Goal: Task Accomplishment & Management: Use online tool/utility

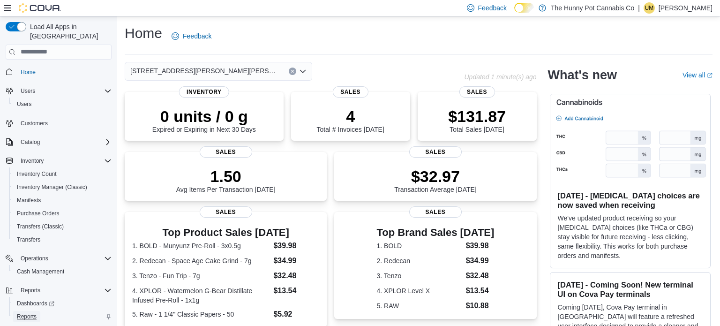
click at [27, 313] on span "Reports" at bounding box center [27, 316] width 20 height 7
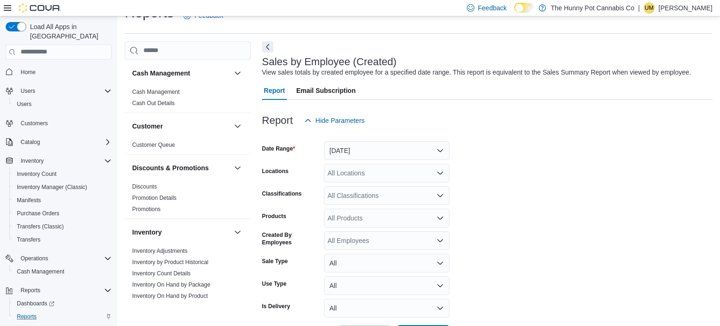
scroll to position [21, 0]
click at [361, 177] on div "All Locations" at bounding box center [387, 172] width 126 height 19
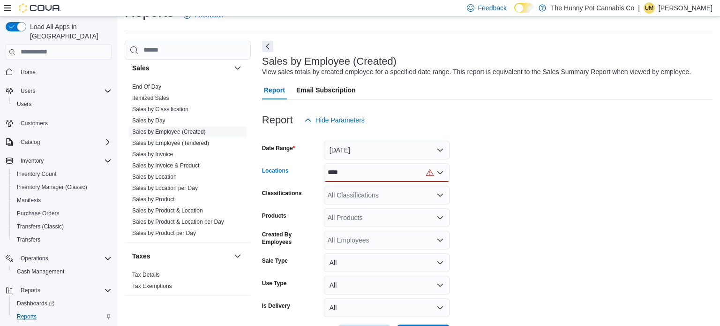
scroll to position [471, 0]
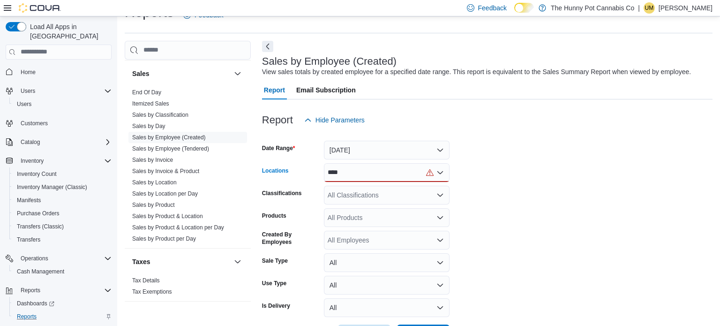
type input "****"
click at [401, 157] on button "[DATE]" at bounding box center [387, 150] width 126 height 19
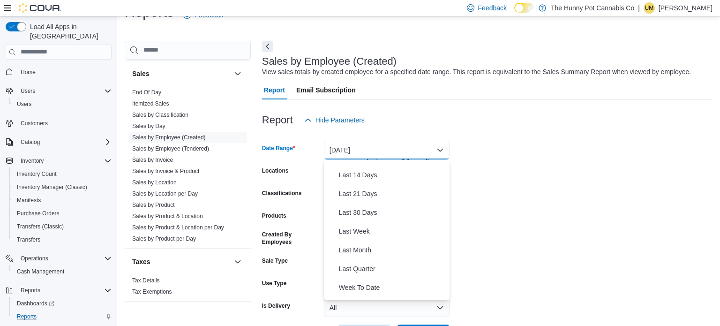
scroll to position [111, 0]
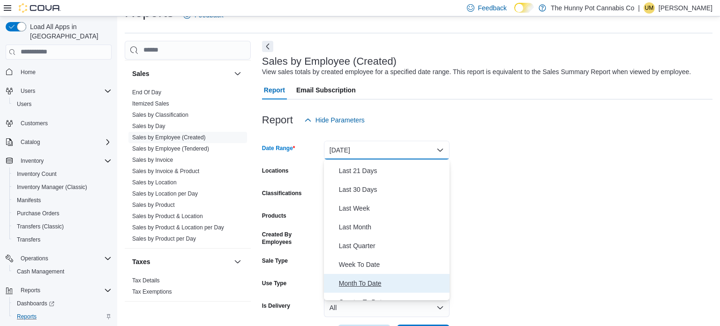
click at [359, 274] on button "Month To Date" at bounding box center [387, 283] width 126 height 19
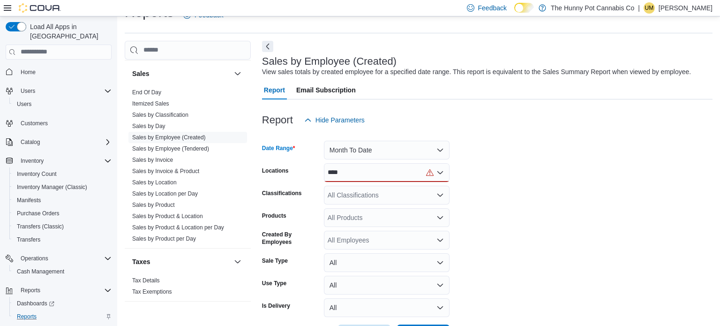
click at [357, 166] on div "****" at bounding box center [387, 172] width 126 height 19
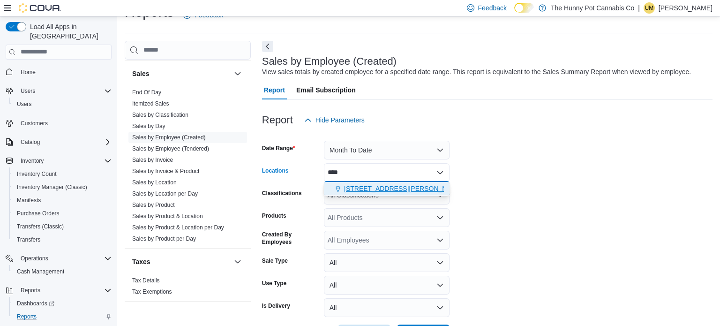
click at [357, 184] on span "[STREET_ADDRESS][PERSON_NAME][PERSON_NAME]" at bounding box center [430, 188] width 173 height 9
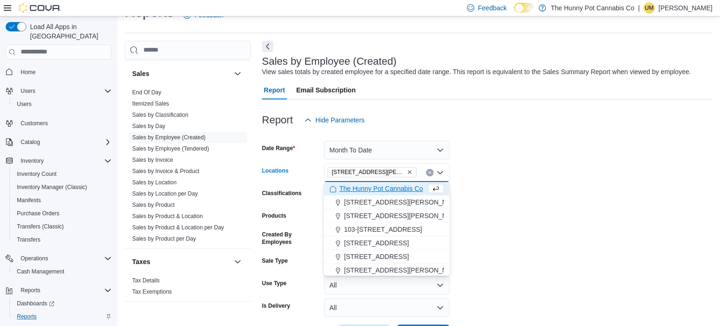
click at [491, 180] on form "Date Range Month To Date Locations [STREET_ADDRESS][PERSON_NAME][PERSON_NAME][P…" at bounding box center [487, 236] width 450 height 214
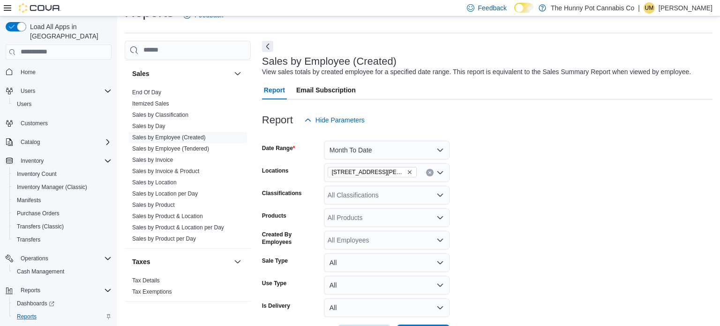
scroll to position [57, 0]
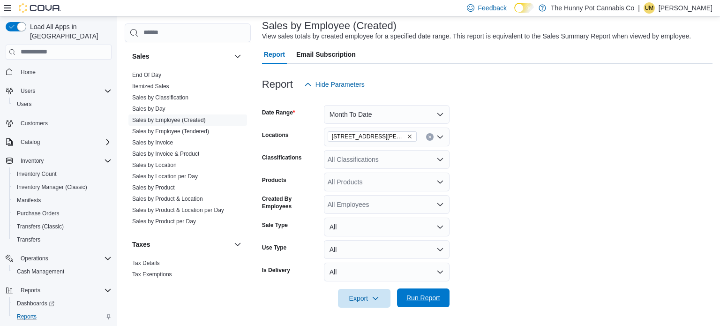
click at [424, 299] on span "Run Report" at bounding box center [423, 297] width 34 height 9
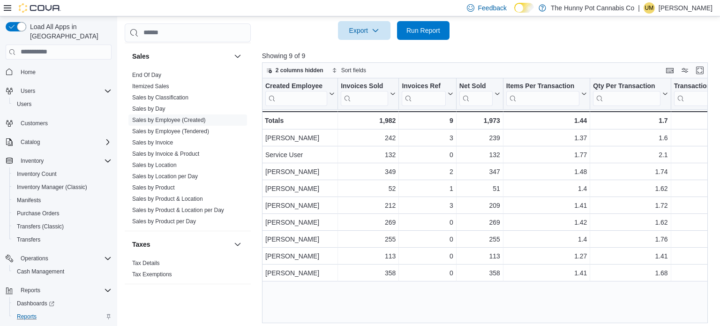
scroll to position [324, 0]
click at [159, 105] on link "Sales by Day" at bounding box center [148, 108] width 33 height 7
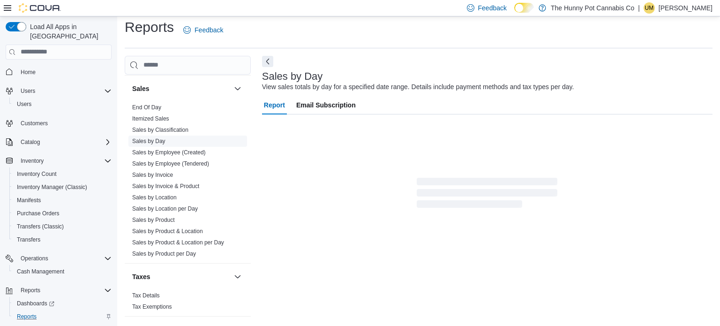
scroll to position [12, 0]
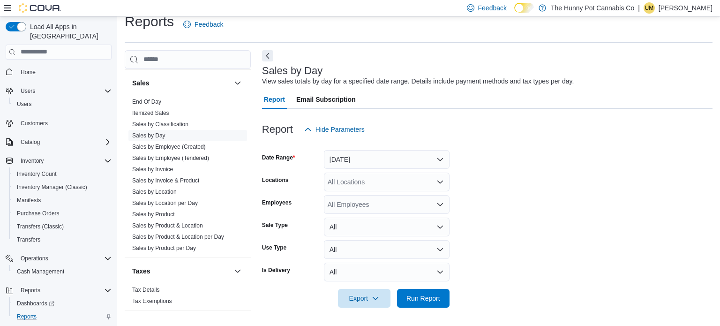
click at [374, 177] on div "All Locations" at bounding box center [387, 181] width 126 height 19
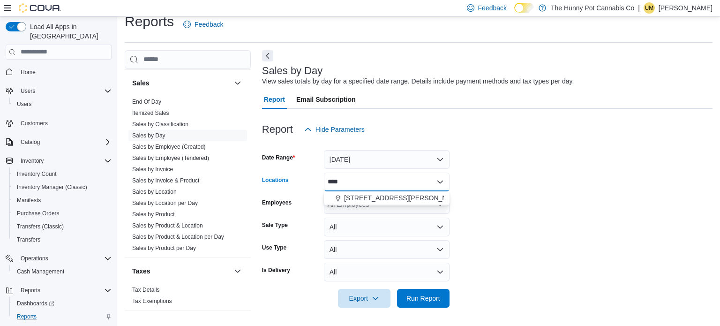
type input "****"
click at [376, 194] on span "[STREET_ADDRESS][PERSON_NAME][PERSON_NAME]" at bounding box center [430, 197] width 173 height 9
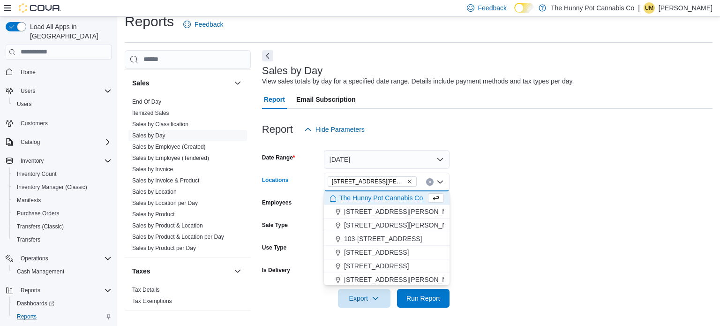
click at [547, 201] on form "Date Range [DATE] Locations [STREET_ADDRESS][PERSON_NAME][PERSON_NAME][PERSON_N…" at bounding box center [487, 223] width 450 height 169
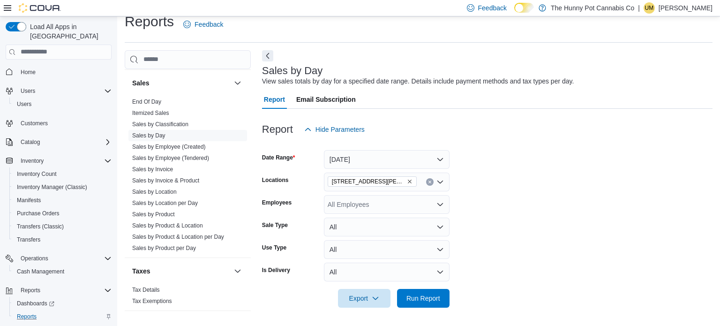
scroll to position [11, 0]
click at [399, 159] on button "[DATE]" at bounding box center [387, 160] width 126 height 19
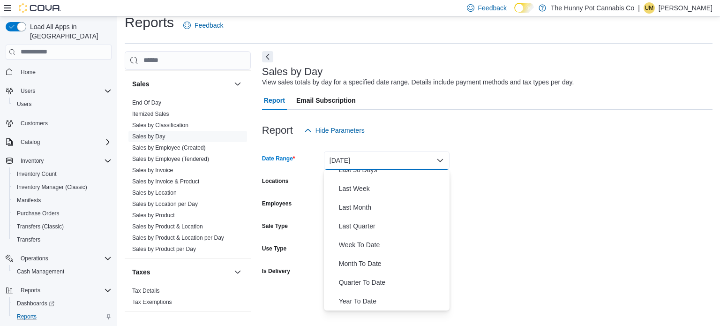
scroll to position [138, 0]
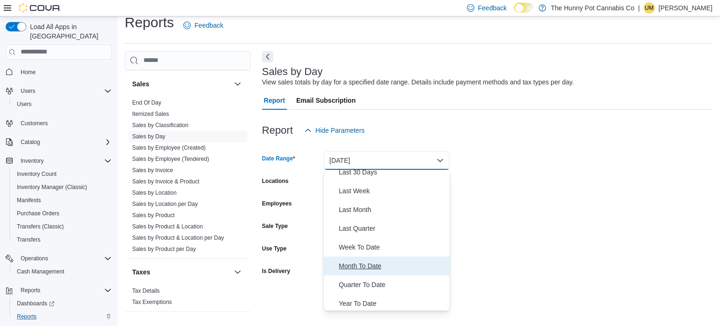
click at [342, 264] on span "Month To Date" at bounding box center [392, 265] width 107 height 11
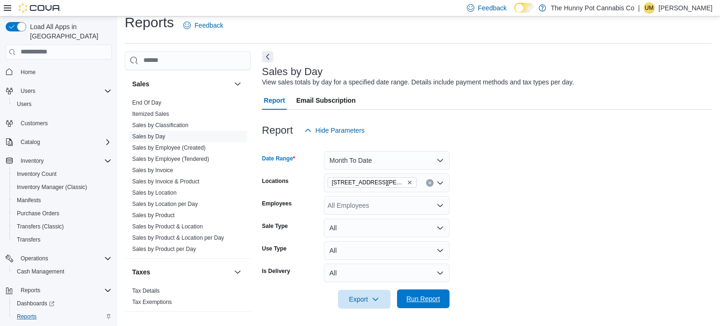
click at [403, 289] on span "Run Report" at bounding box center [423, 298] width 41 height 19
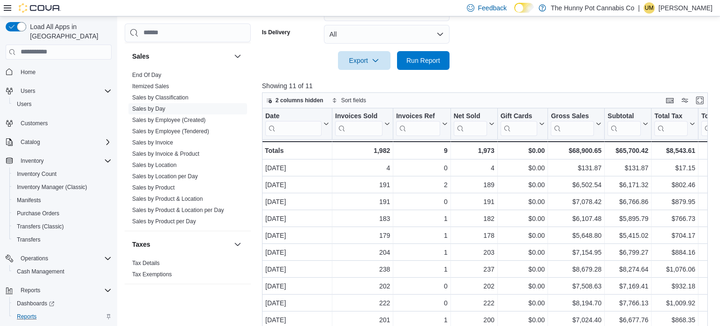
scroll to position [248, 0]
